Goal: Check status: Check status

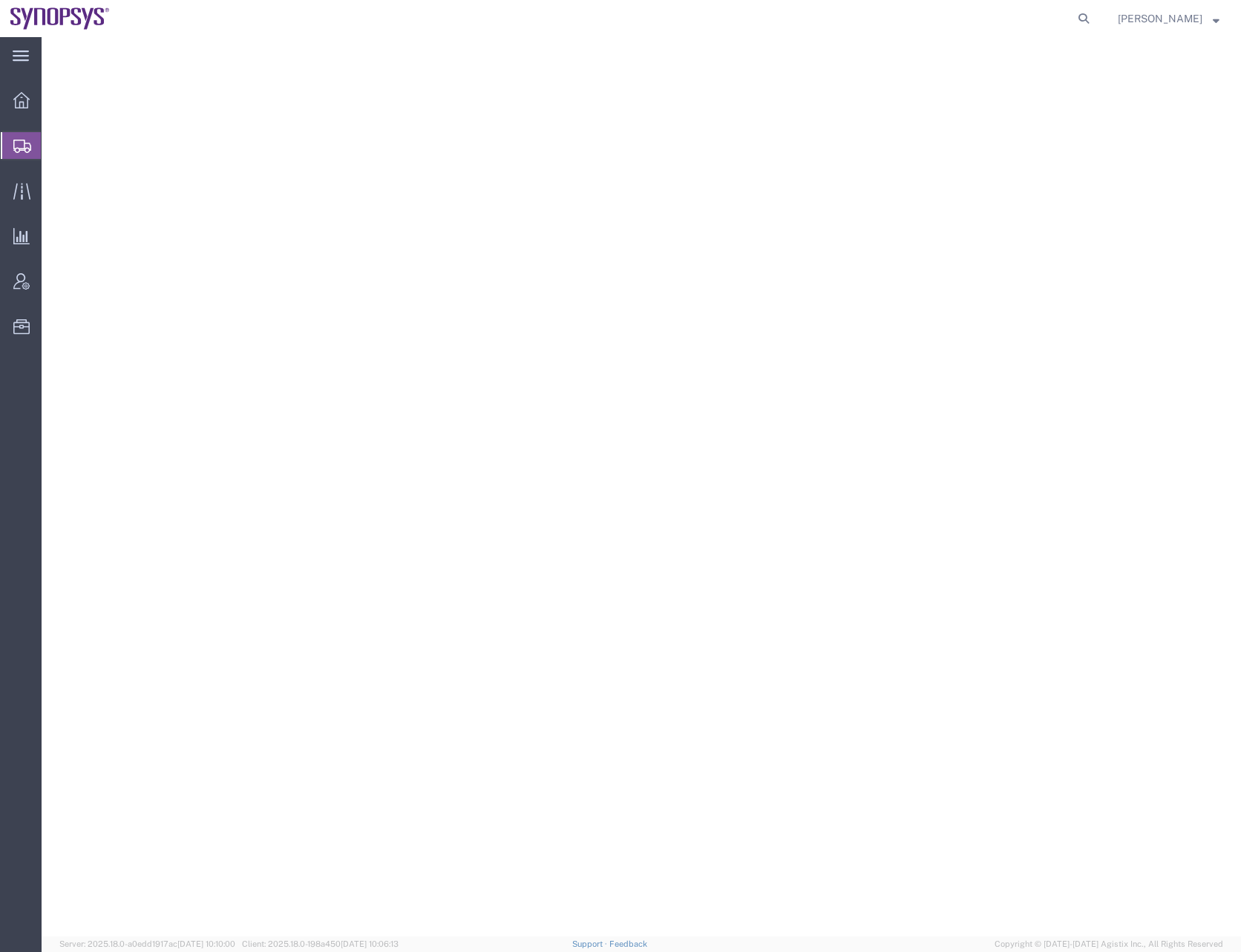
select select
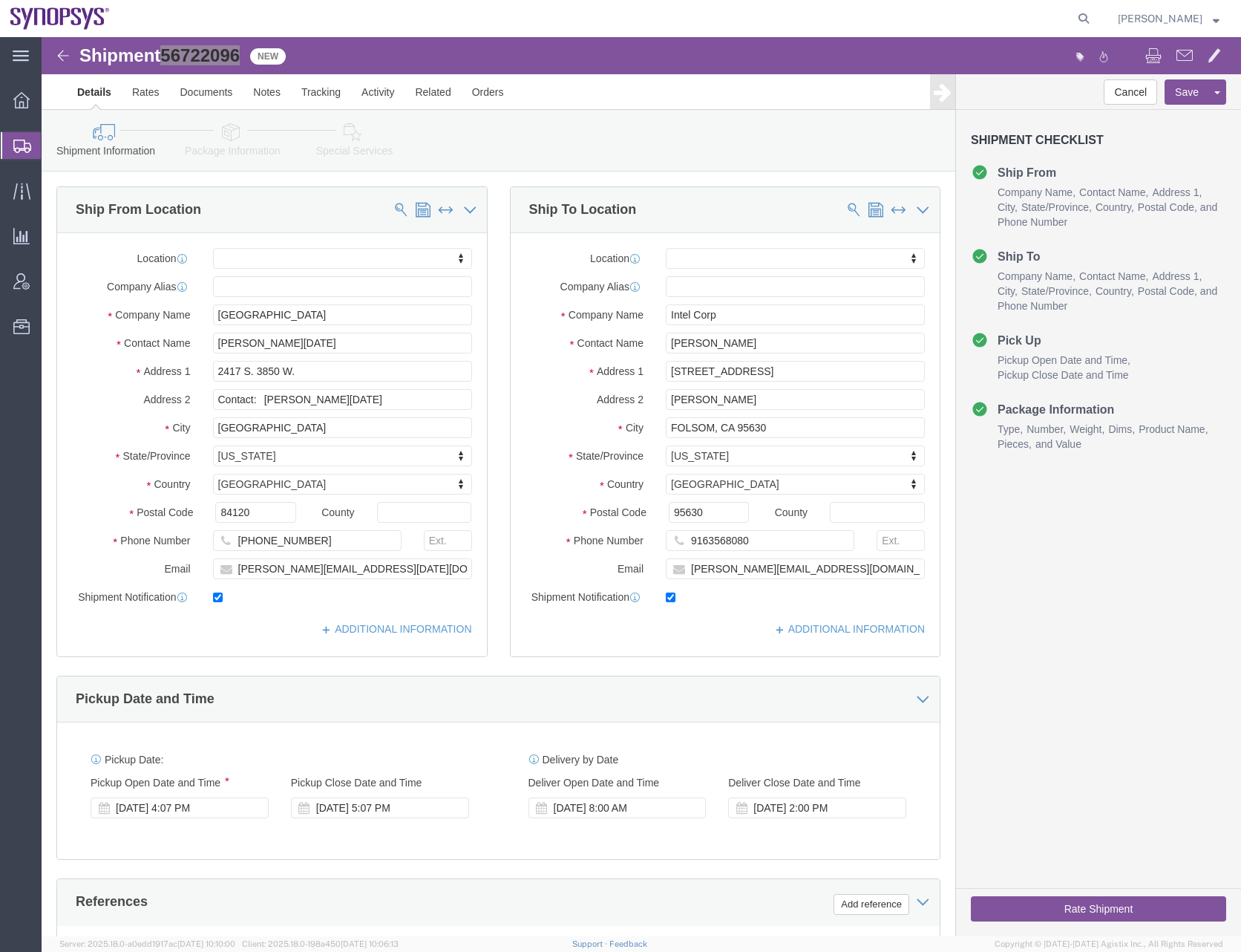
click at [12, 148] on div at bounding box center [21, 145] width 41 height 27
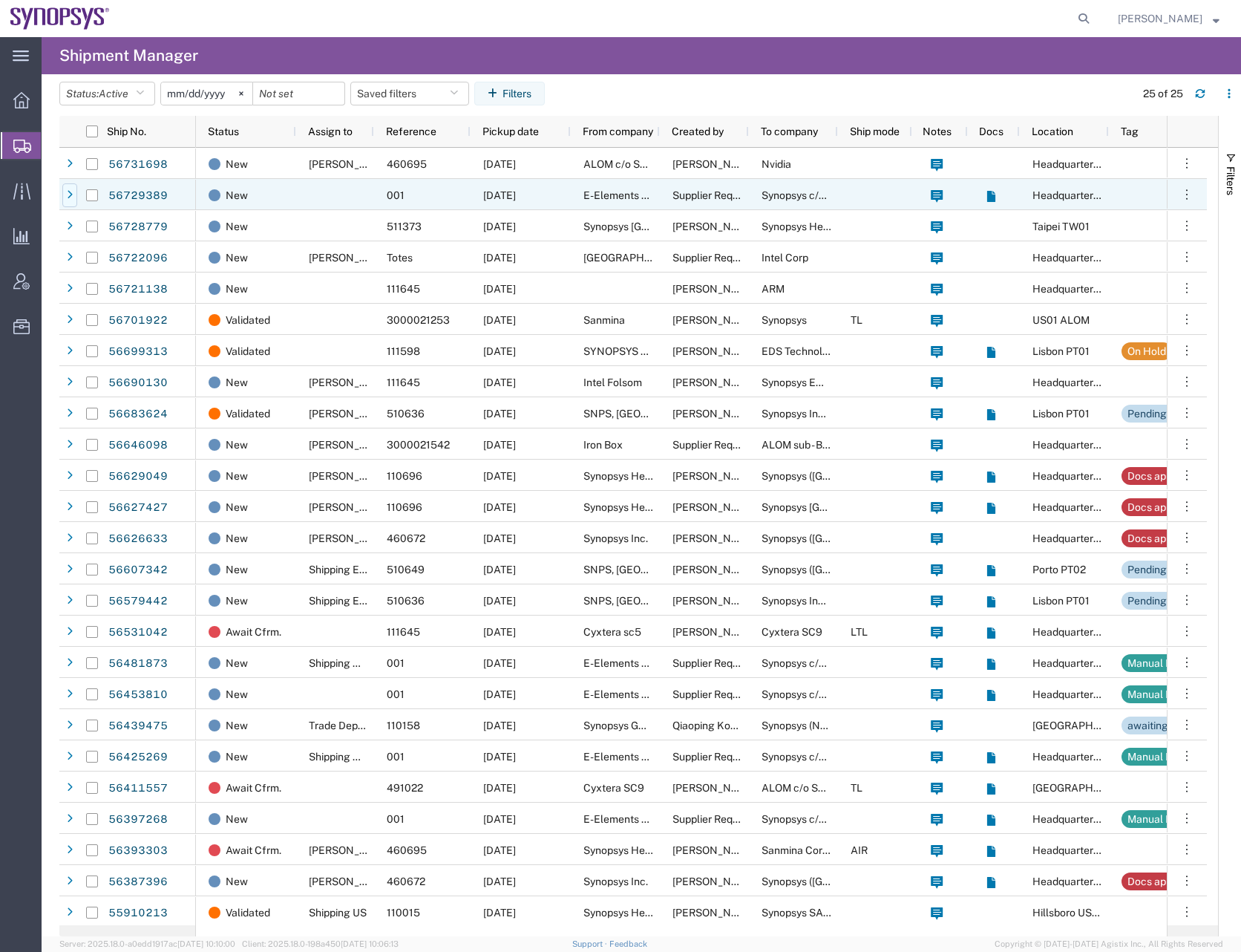
click at [63, 195] on div at bounding box center [70, 195] width 15 height 24
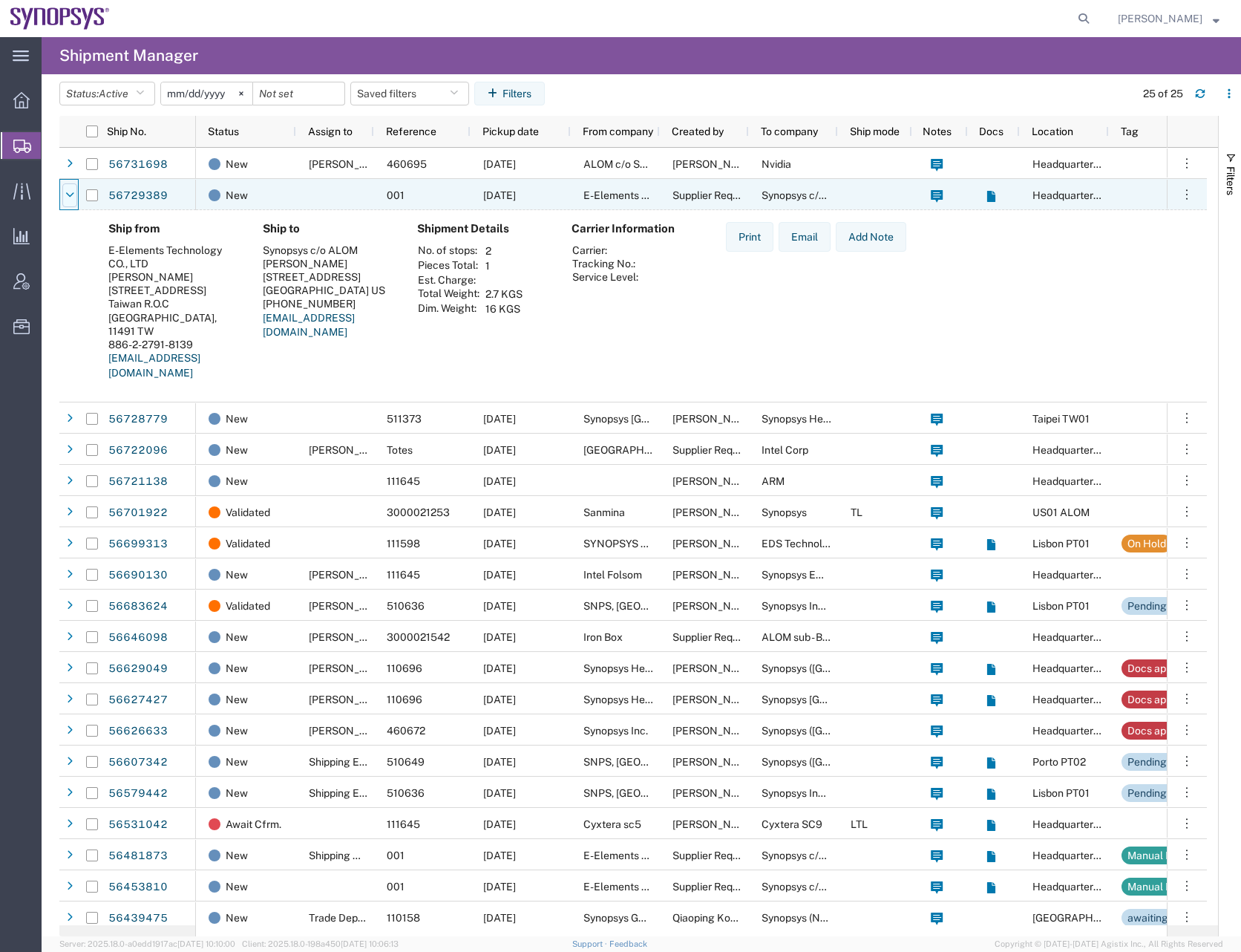
click at [64, 195] on div at bounding box center [70, 195] width 15 height 24
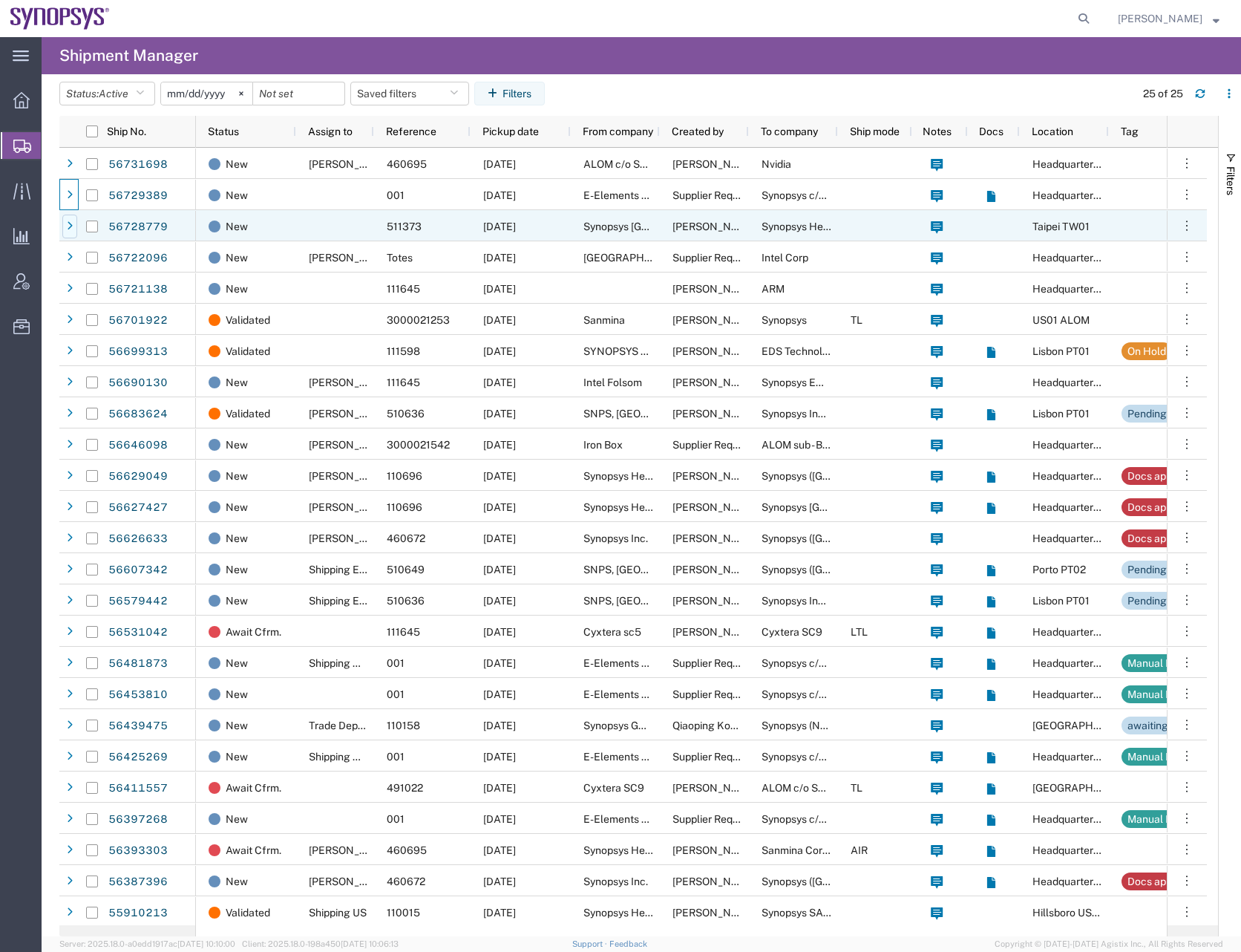
click at [69, 218] on div at bounding box center [70, 227] width 15 height 24
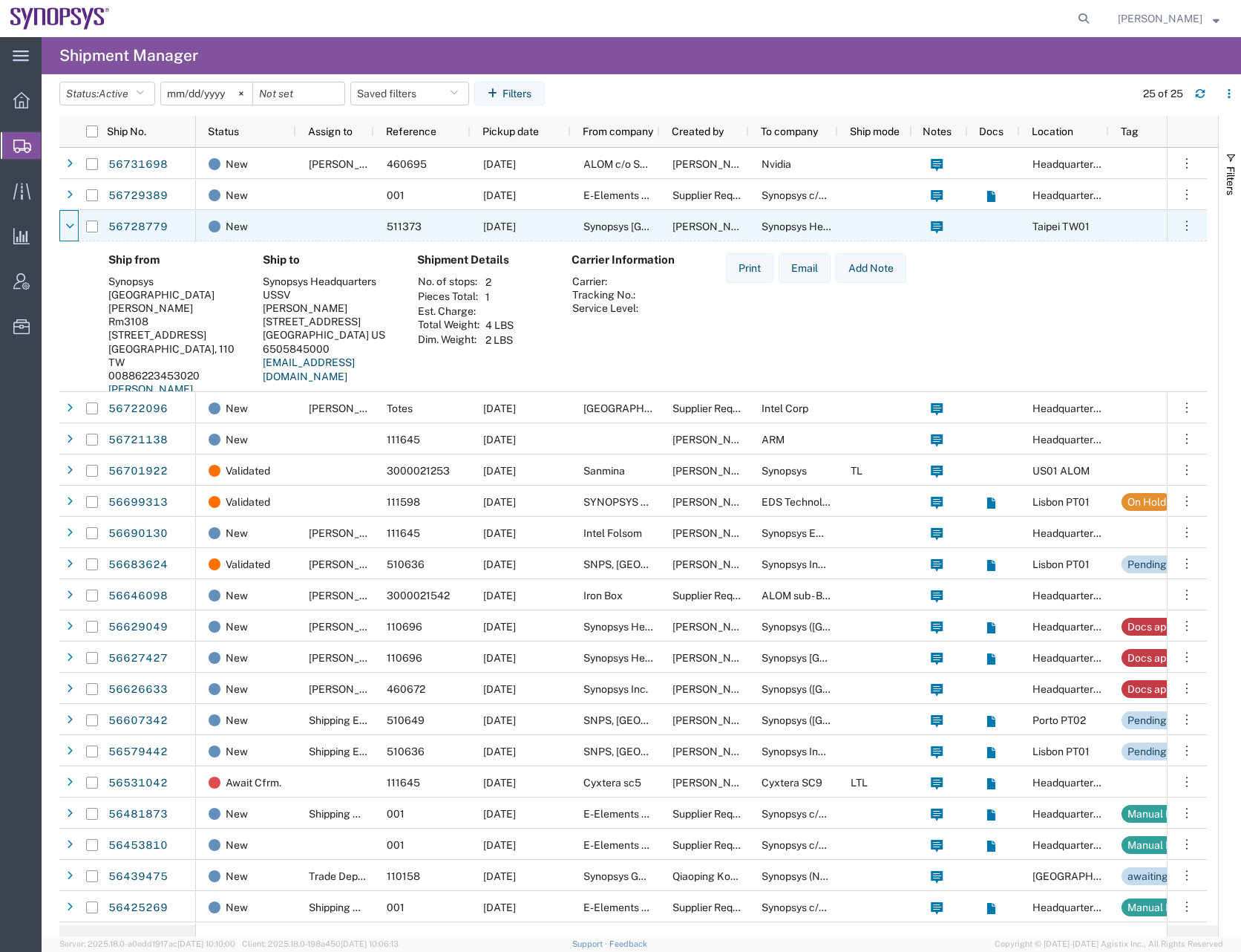
click at [69, 218] on div at bounding box center [70, 227] width 15 height 24
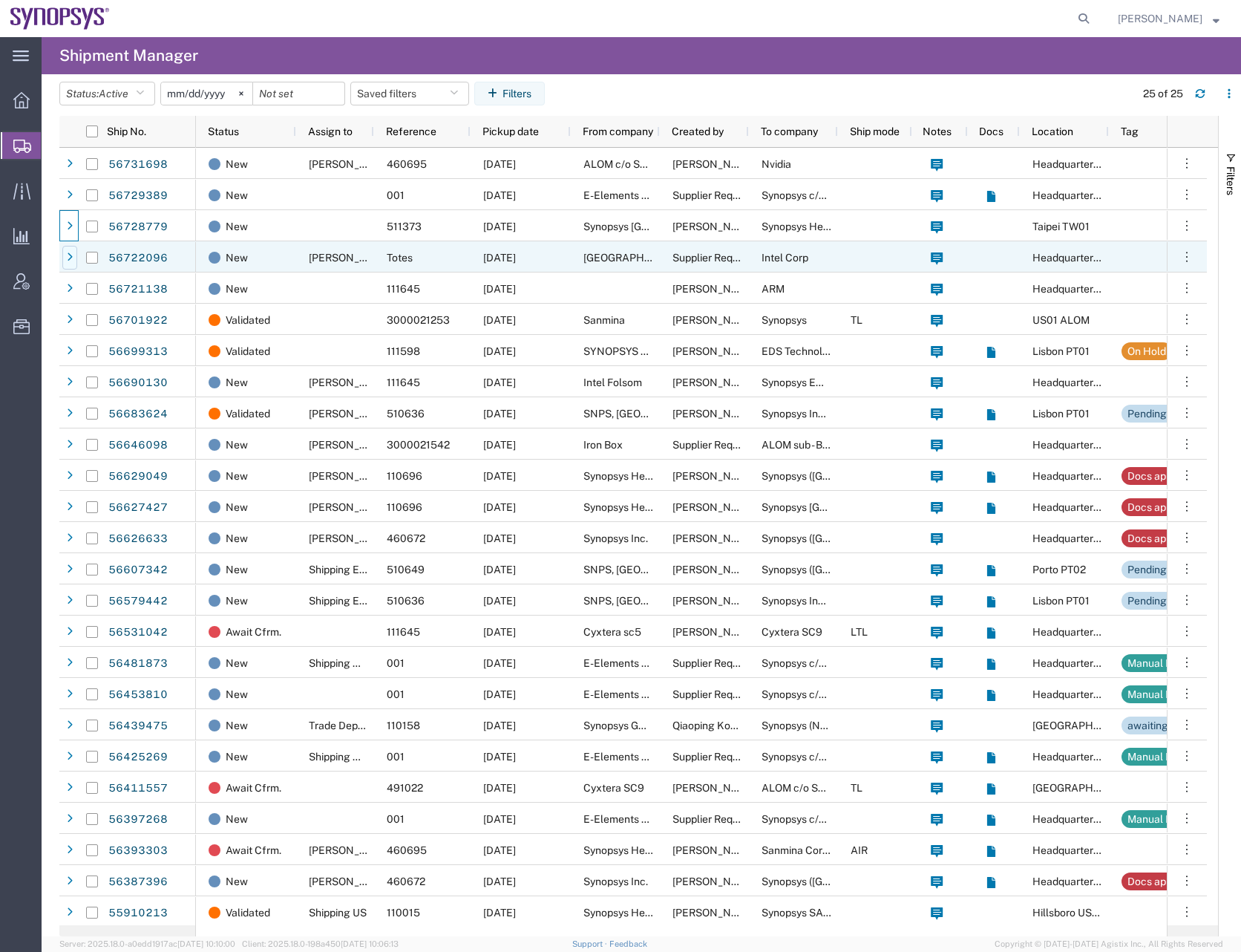
click at [69, 247] on div at bounding box center [70, 258] width 15 height 24
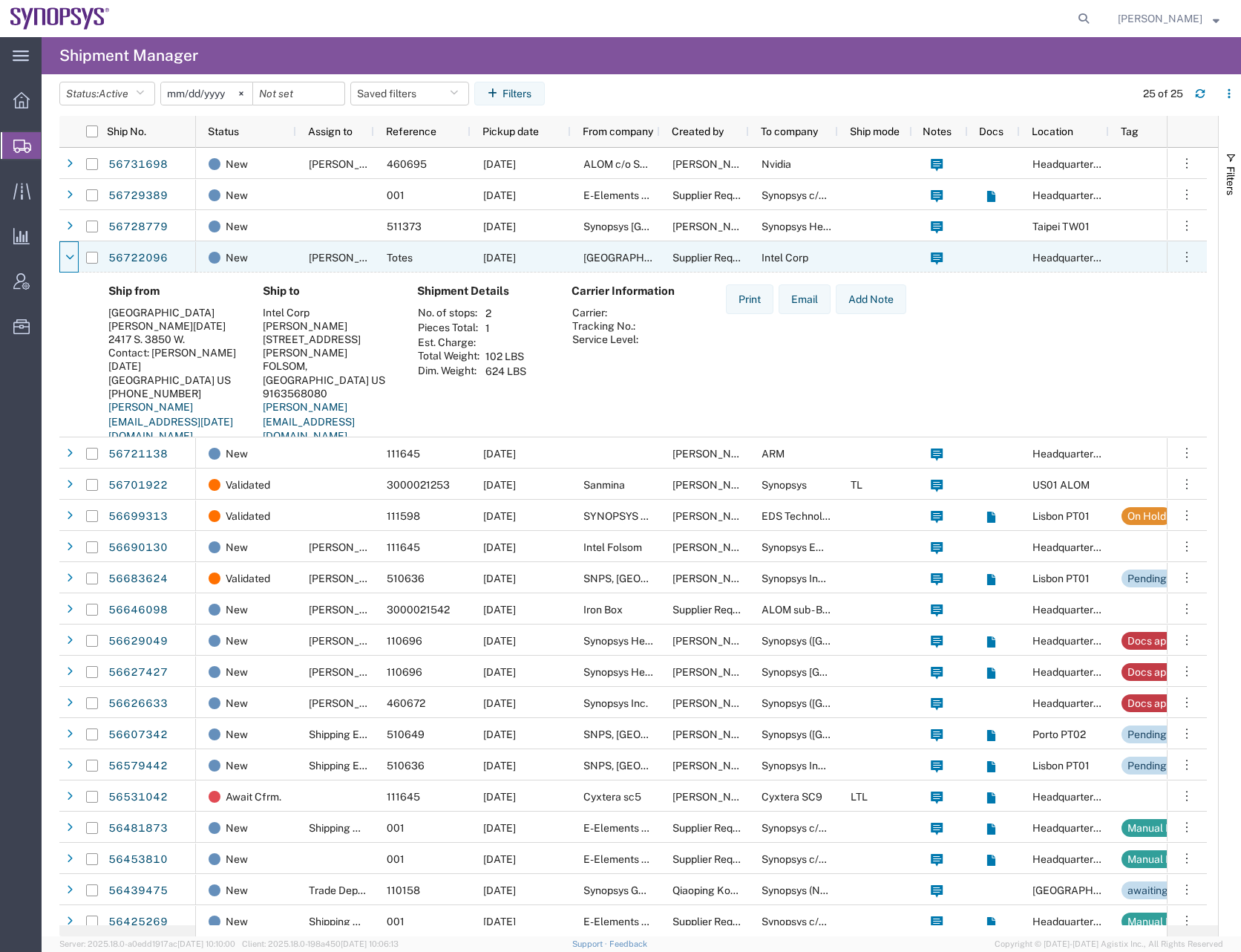
click at [69, 247] on div at bounding box center [70, 258] width 15 height 24
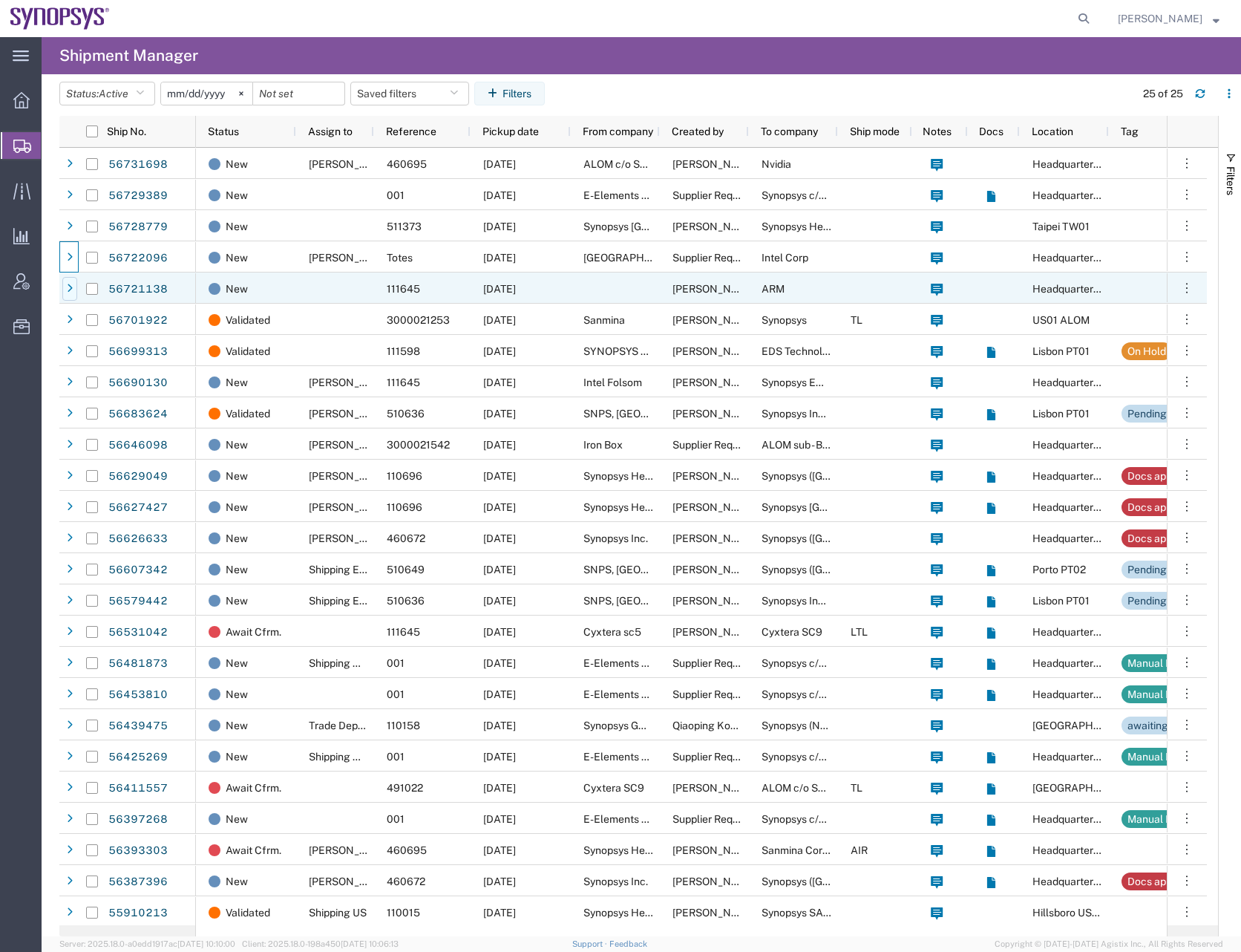
click at [68, 277] on div at bounding box center [70, 289] width 15 height 24
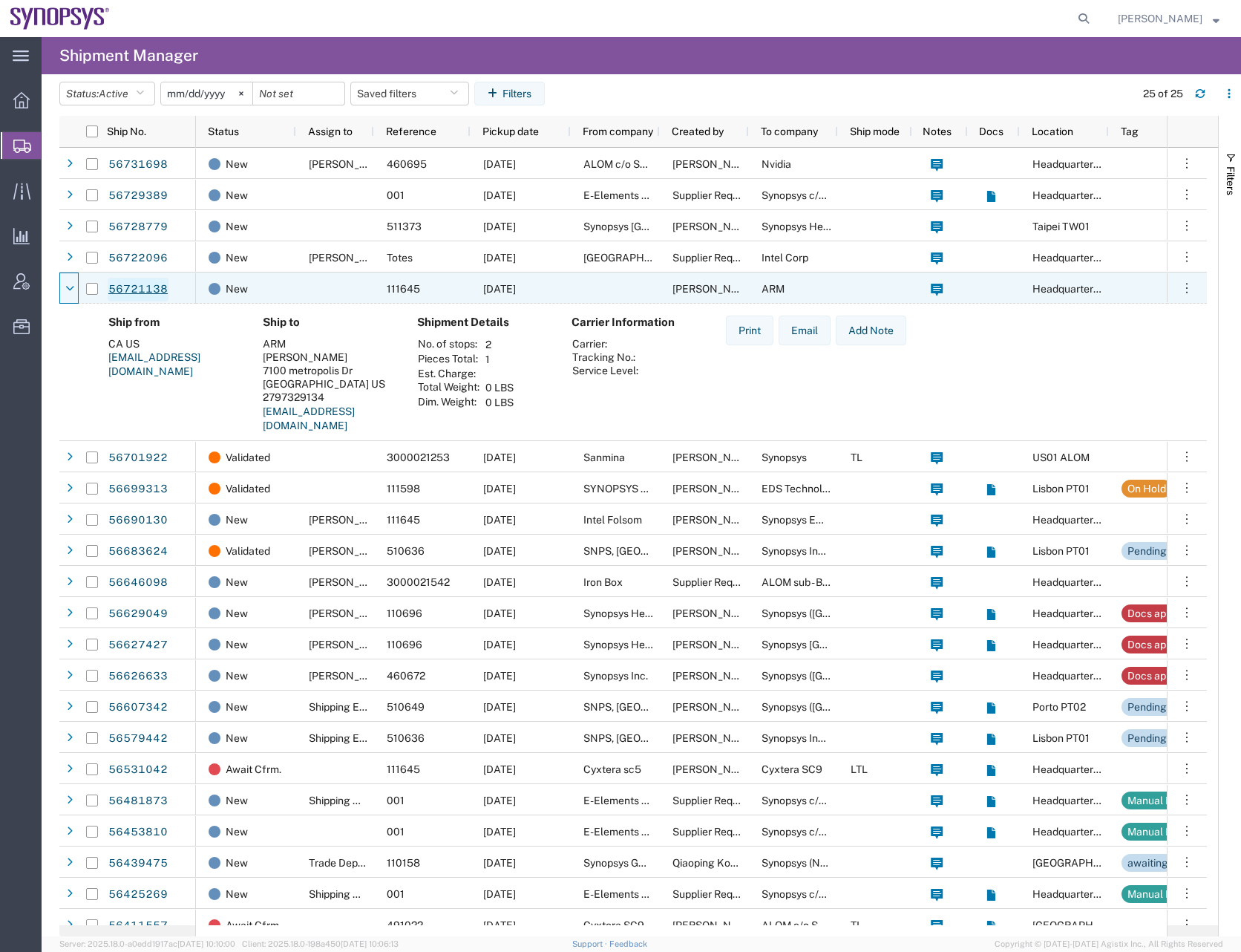
click at [133, 287] on link "56721138" at bounding box center [138, 289] width 61 height 24
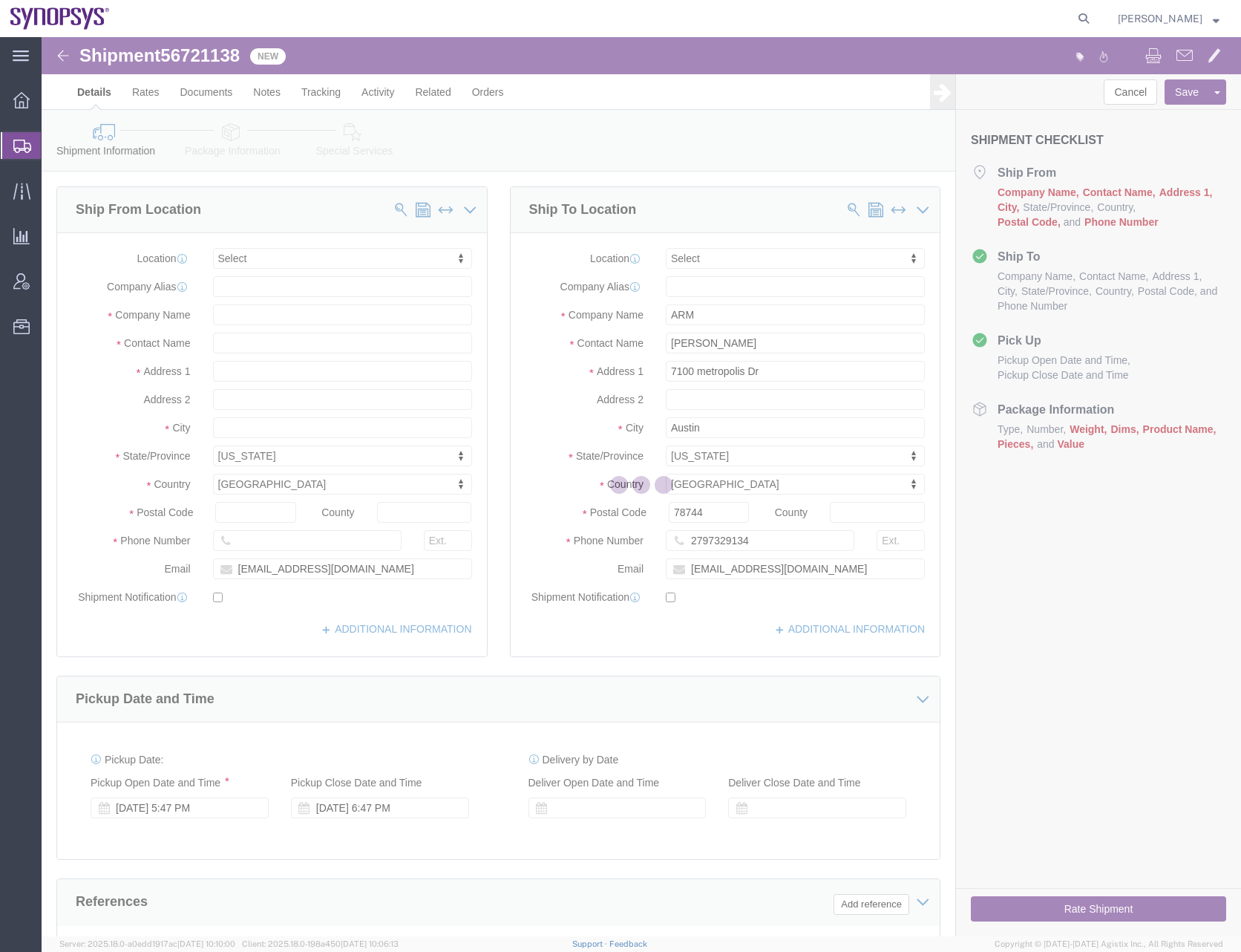
select select
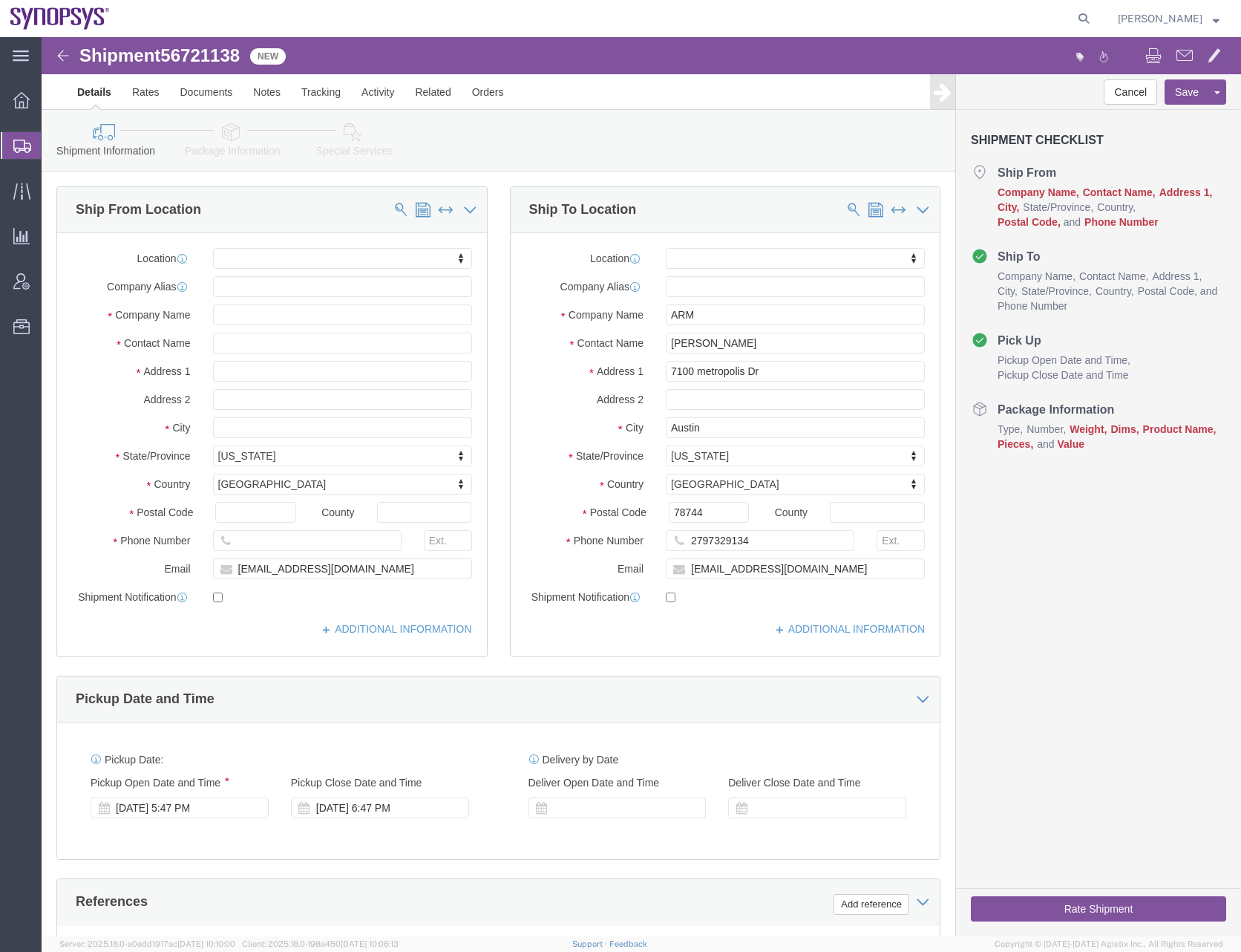
click icon
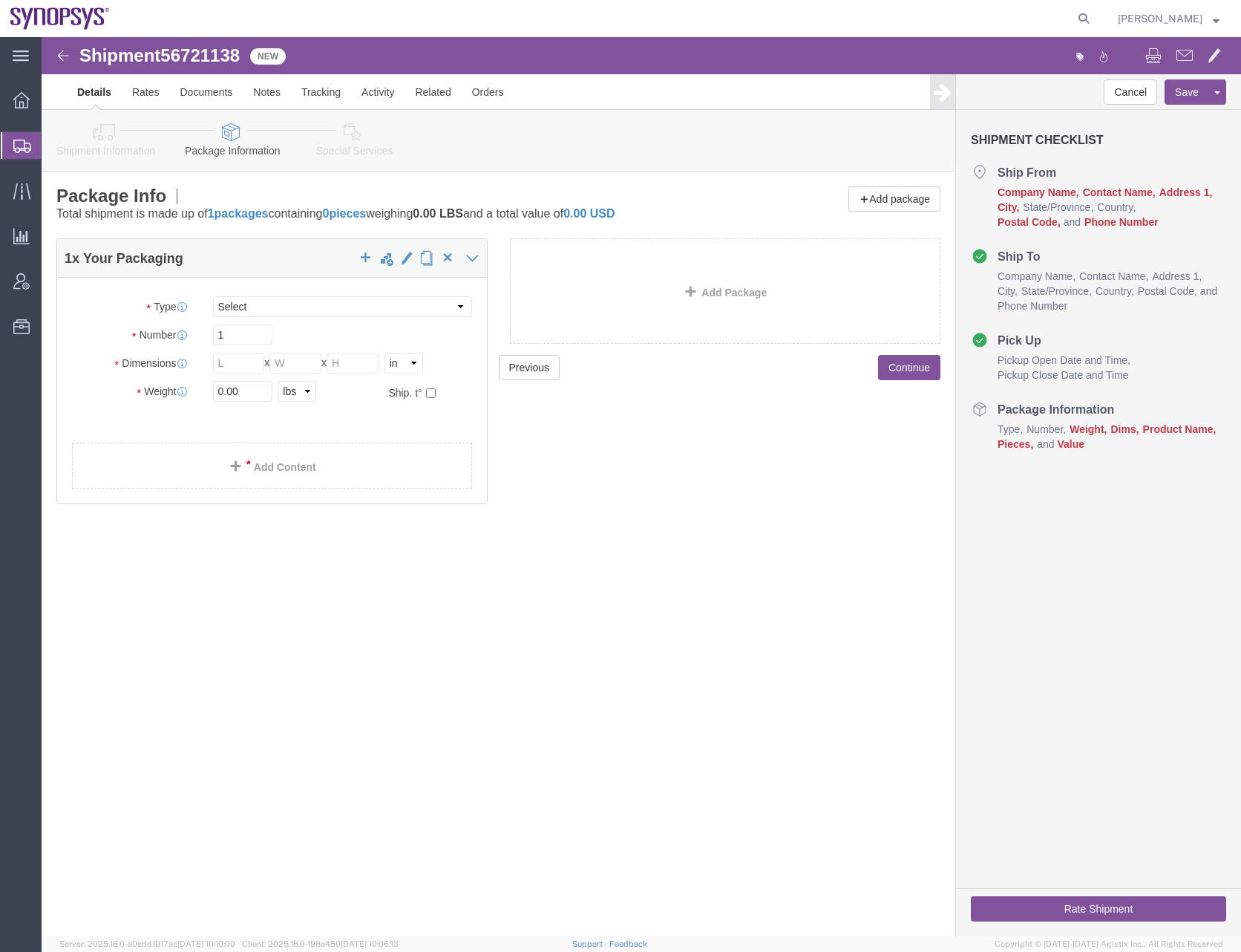
click icon
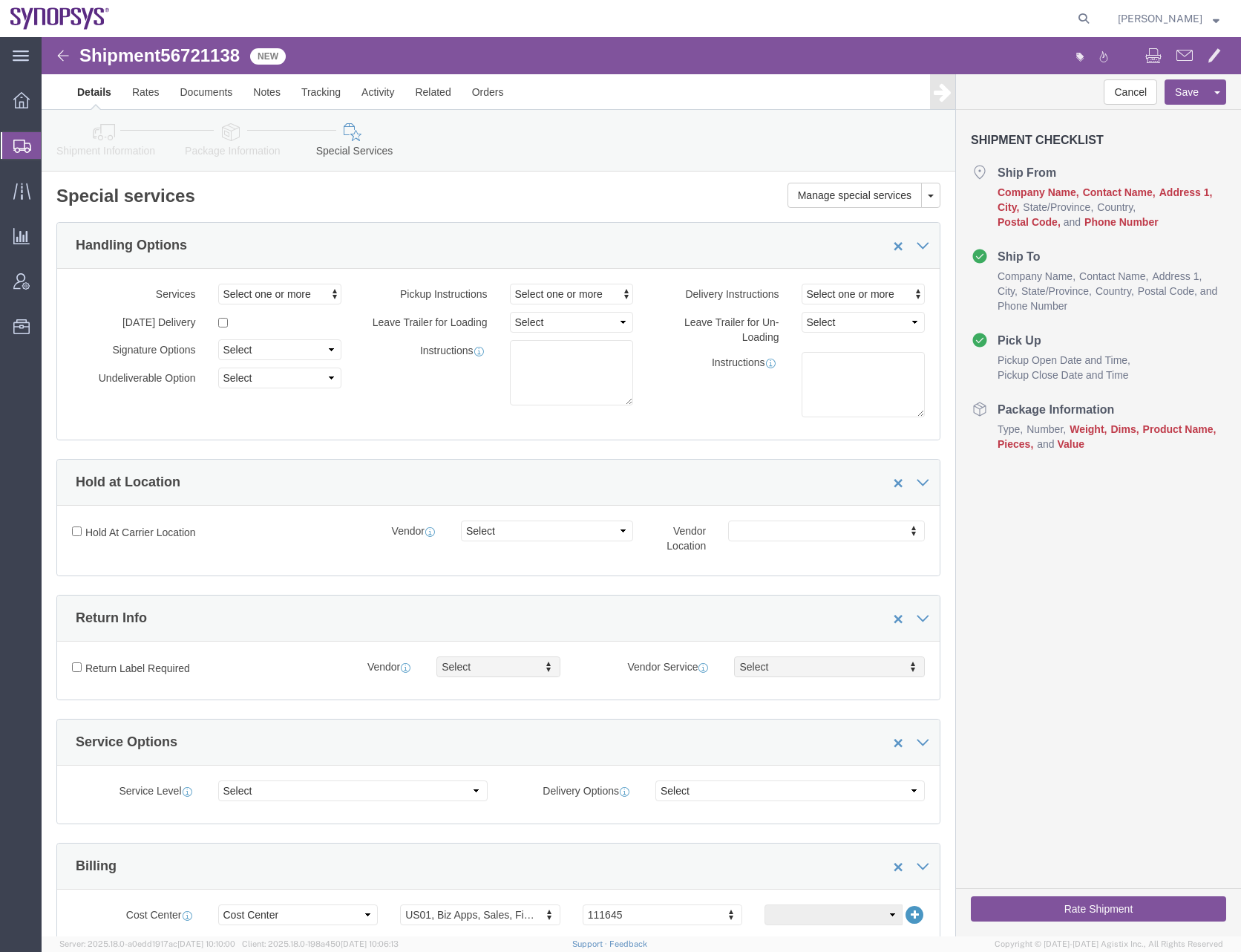
click icon
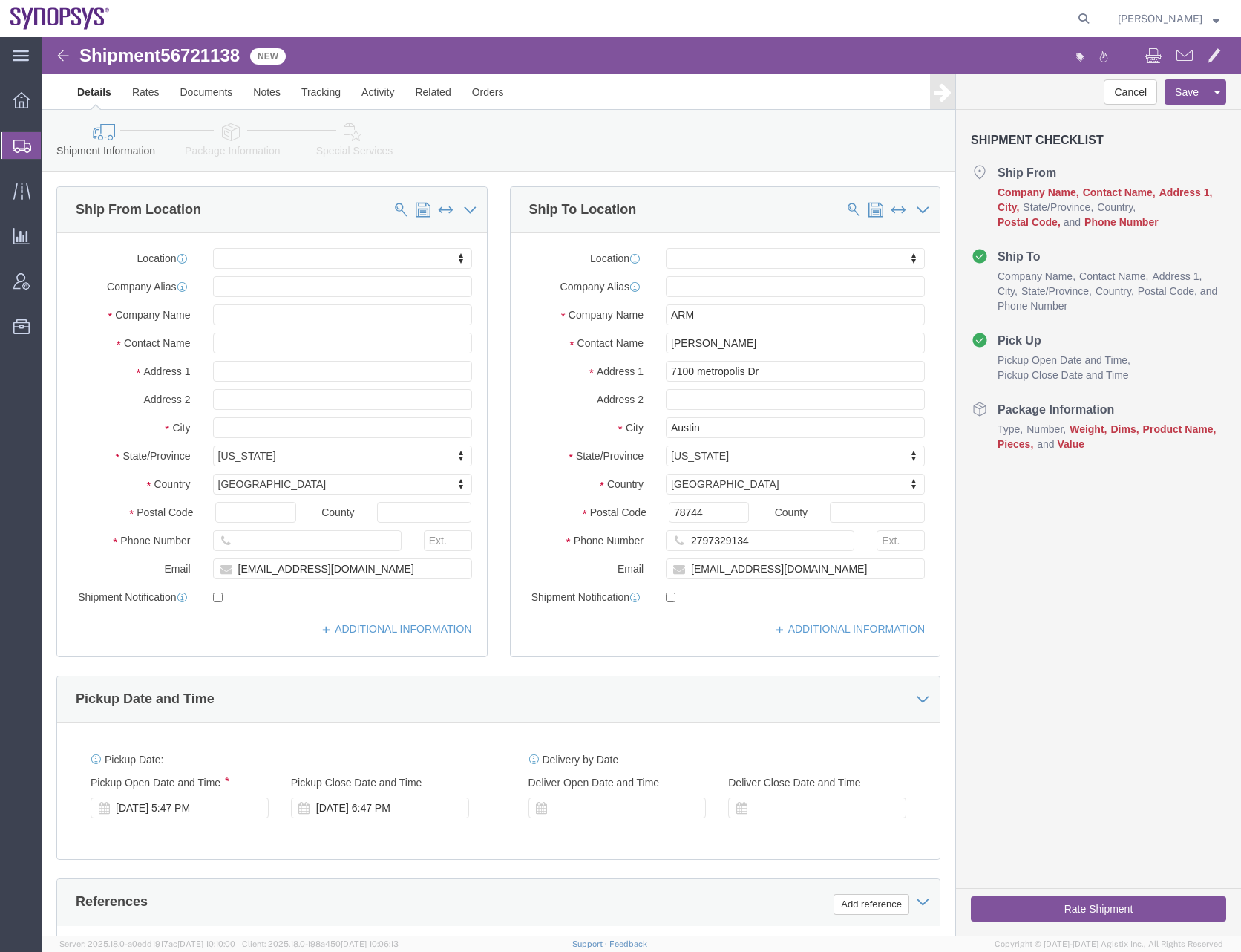
click span "56721138"
copy span "56721138"
